Goal: Transaction & Acquisition: Purchase product/service

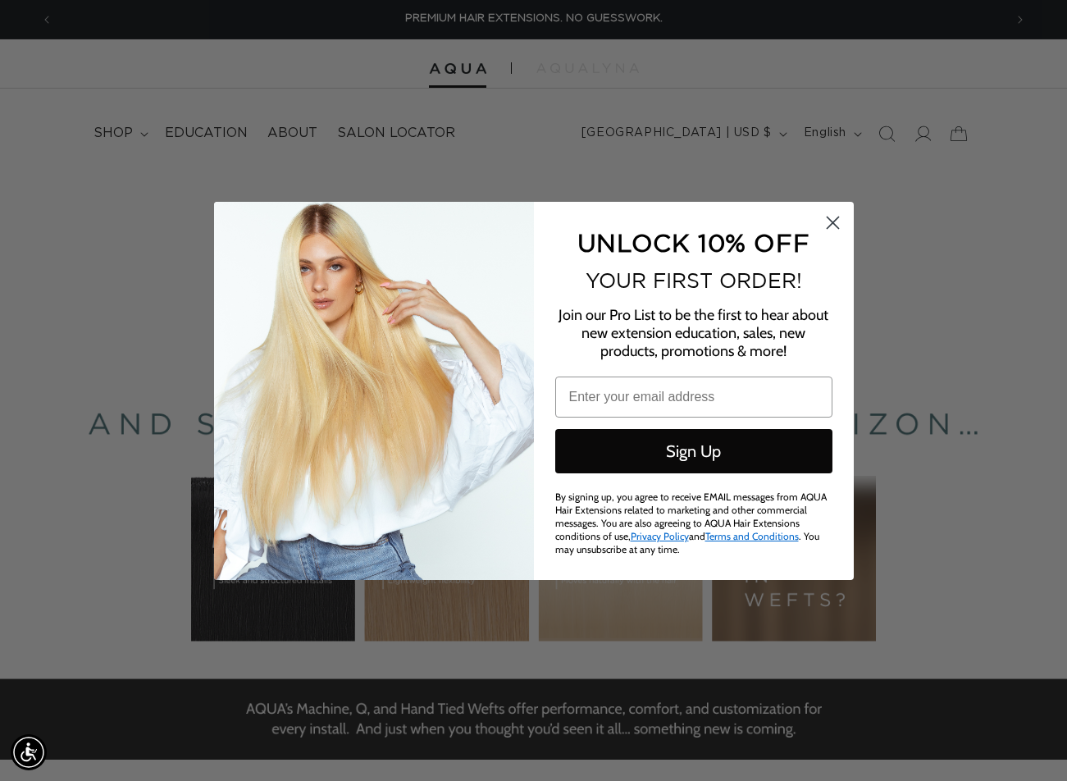
click at [827, 221] on circle "Close dialog" at bounding box center [831, 221] width 27 height 27
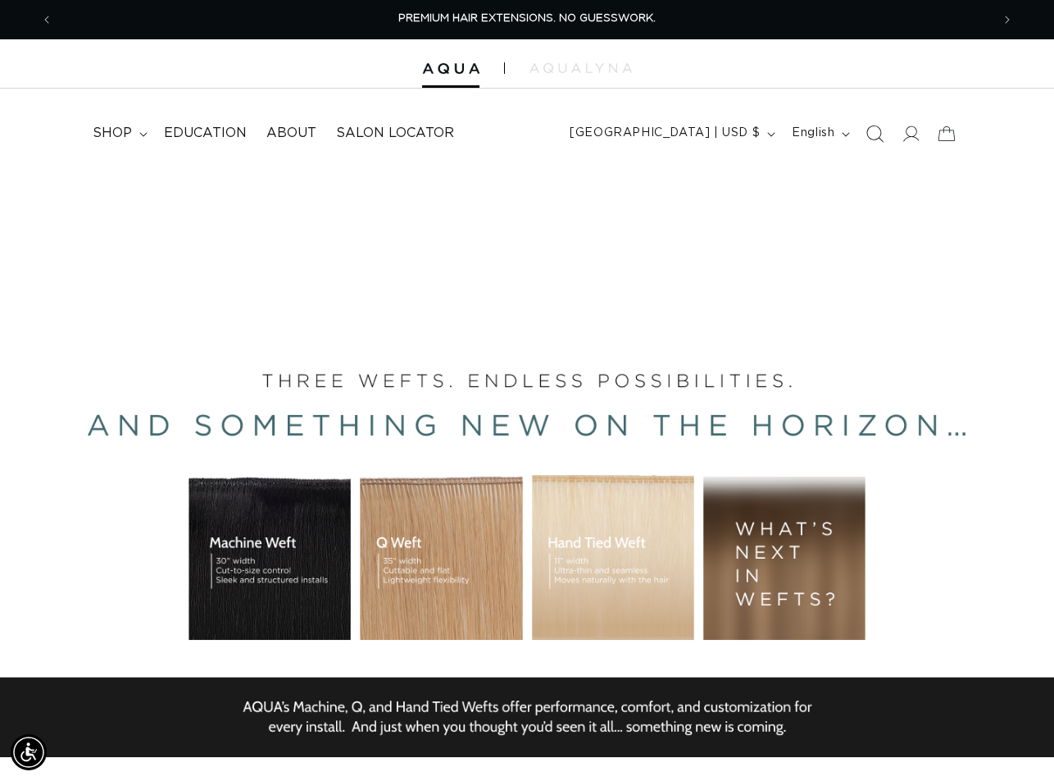
click at [884, 131] on span "Search" at bounding box center [875, 134] width 36 height 36
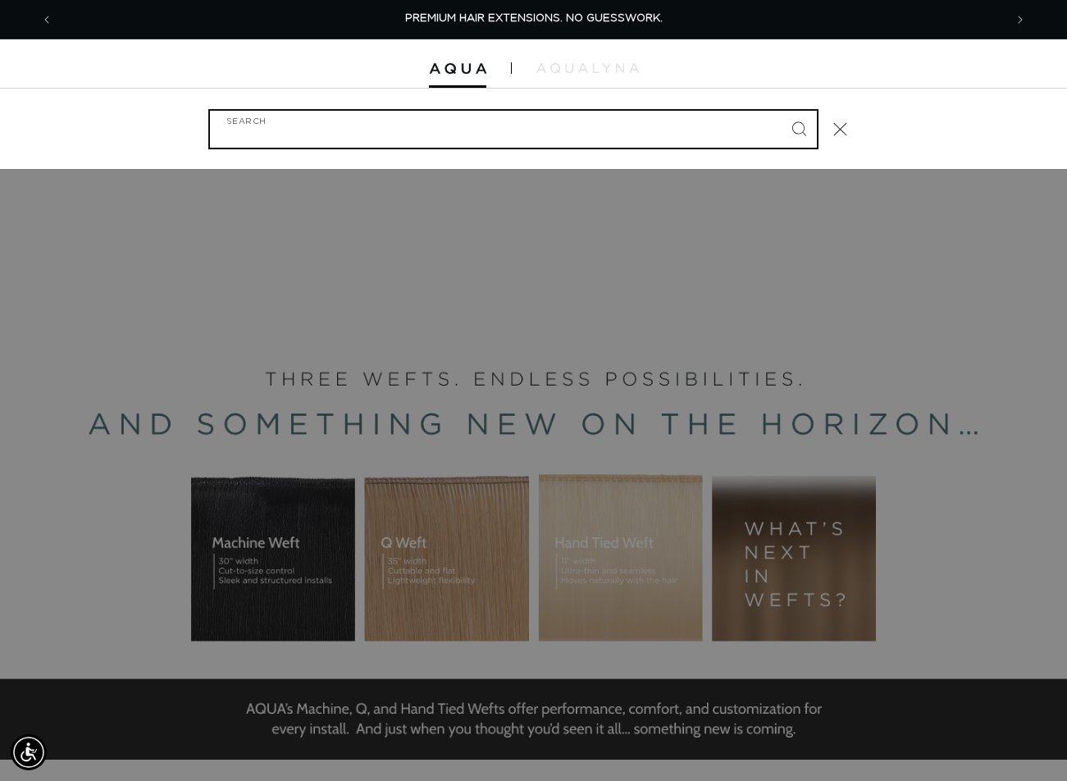
paste input "20" AURA #1B"
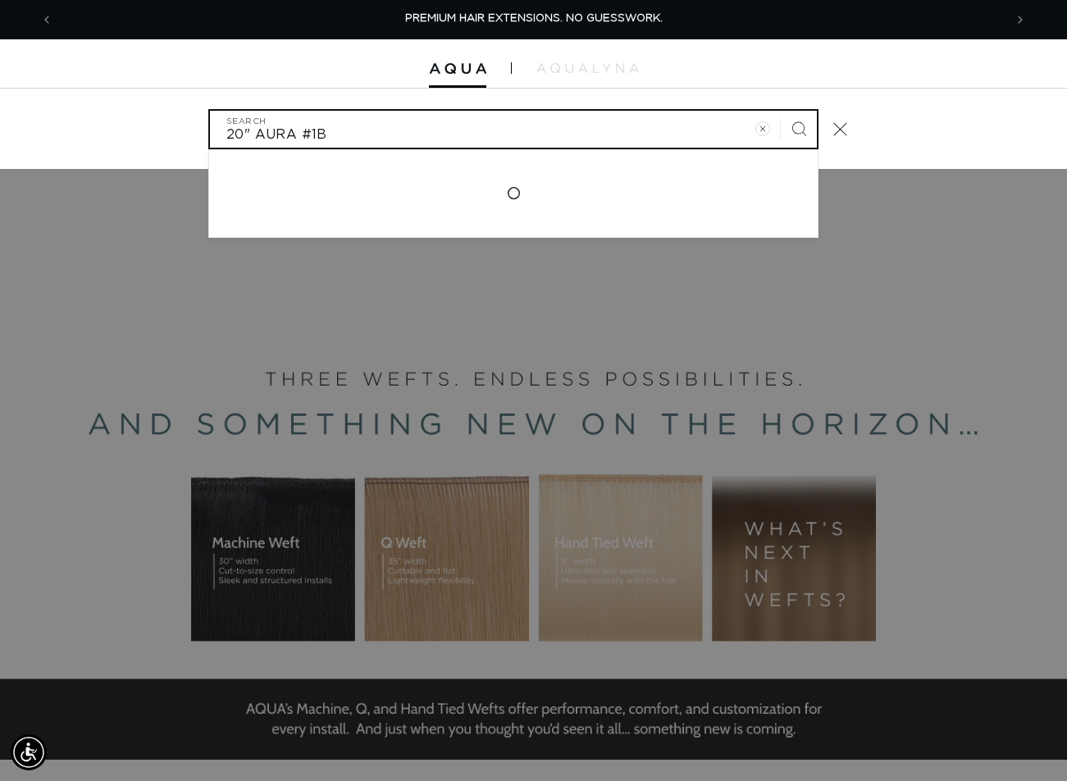
type input "20" AURA #1B"
click at [781, 111] on button "Search" at bounding box center [799, 129] width 36 height 36
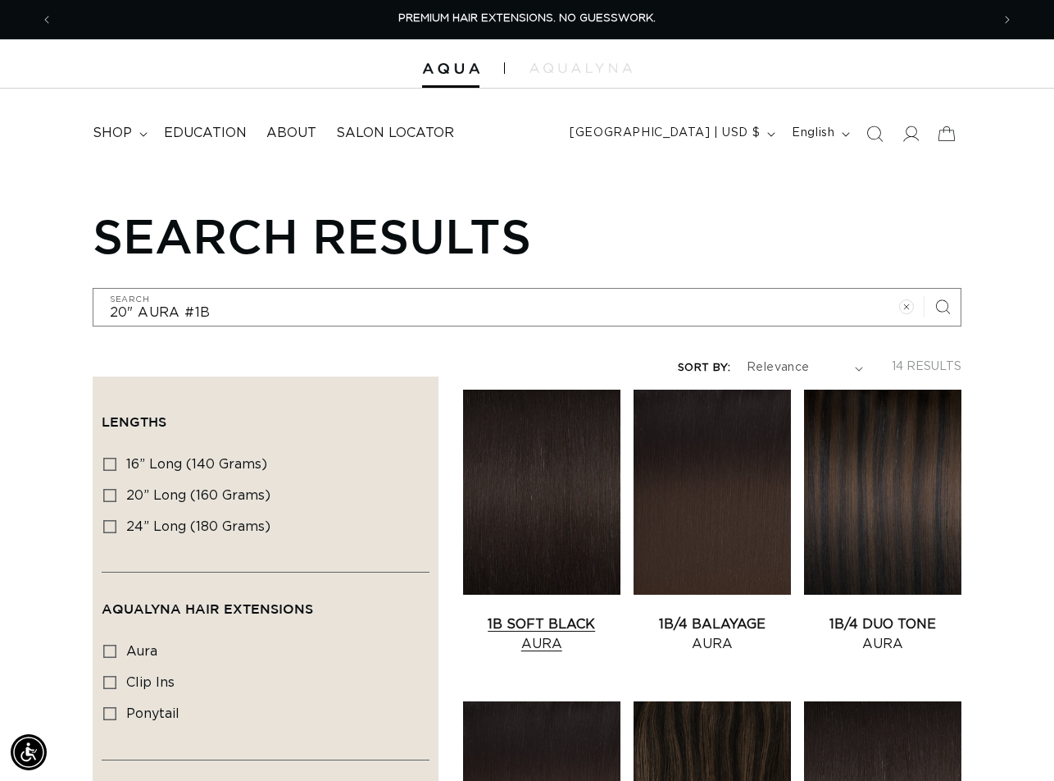
click at [534, 614] on link "1B Soft Black Aura" at bounding box center [541, 633] width 157 height 39
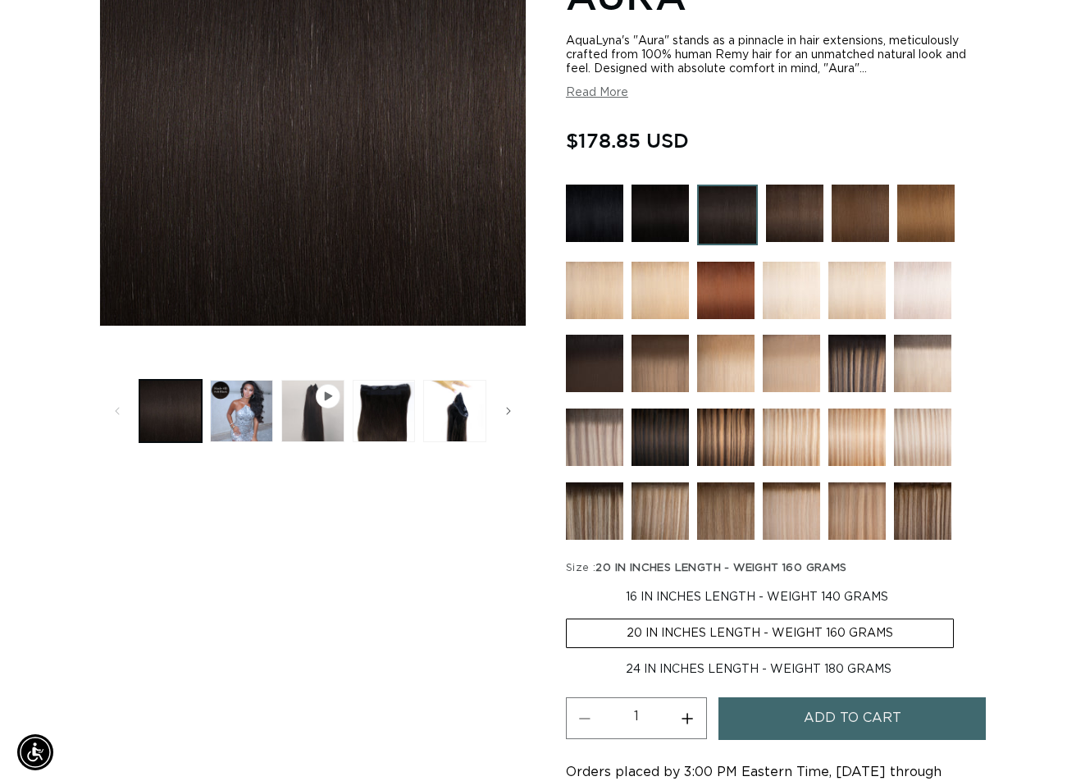
scroll to position [492, 0]
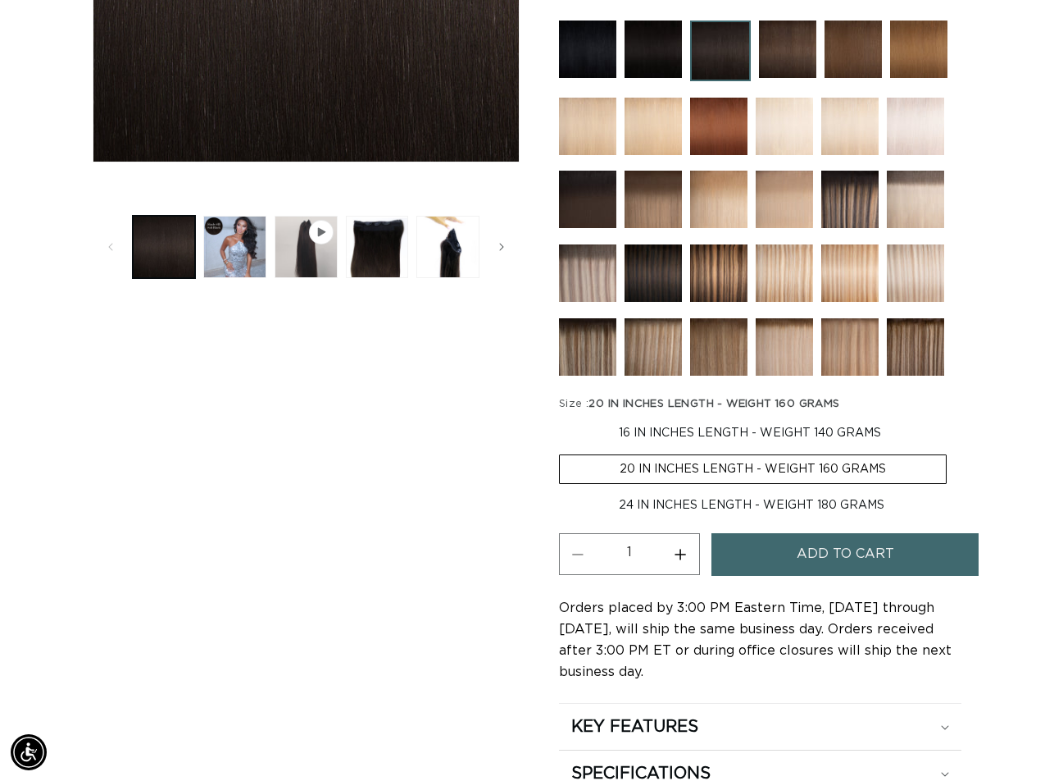
click at [804, 561] on span "Add to cart" at bounding box center [846, 554] width 98 height 42
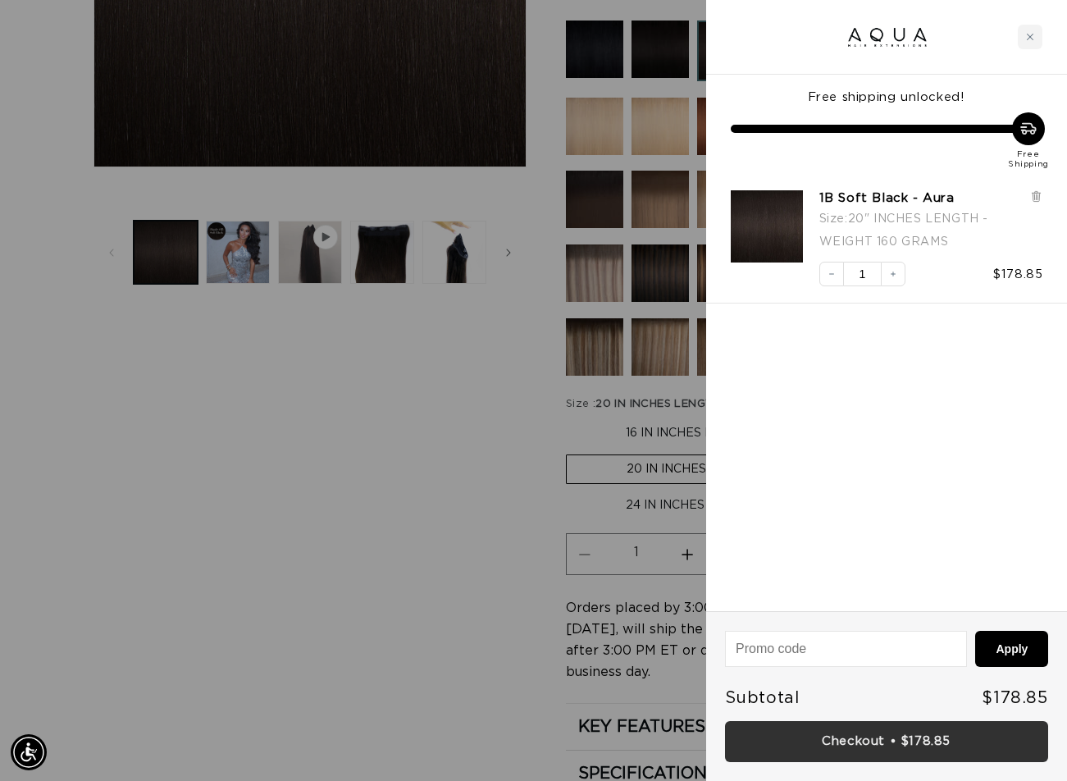
click at [885, 740] on link "Checkout • $178.85" at bounding box center [886, 742] width 323 height 42
